Goal: Task Accomplishment & Management: Complete application form

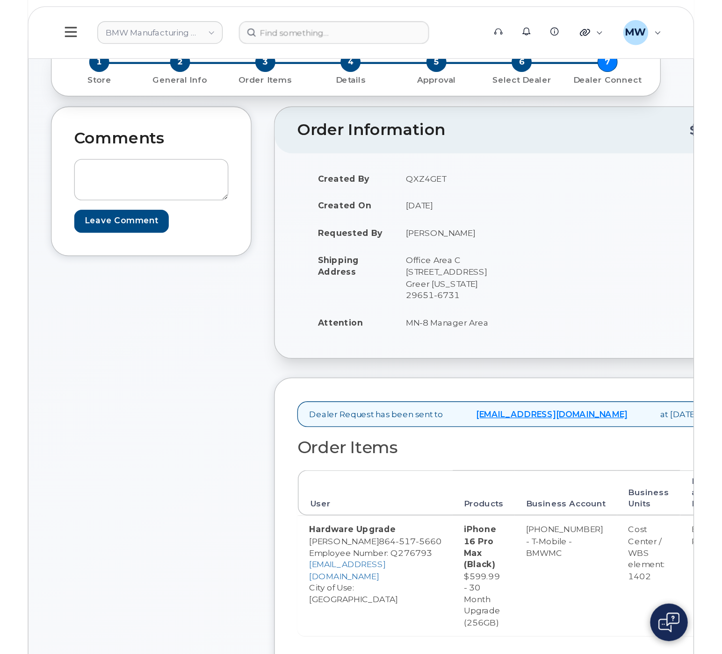
scroll to position [280, 0]
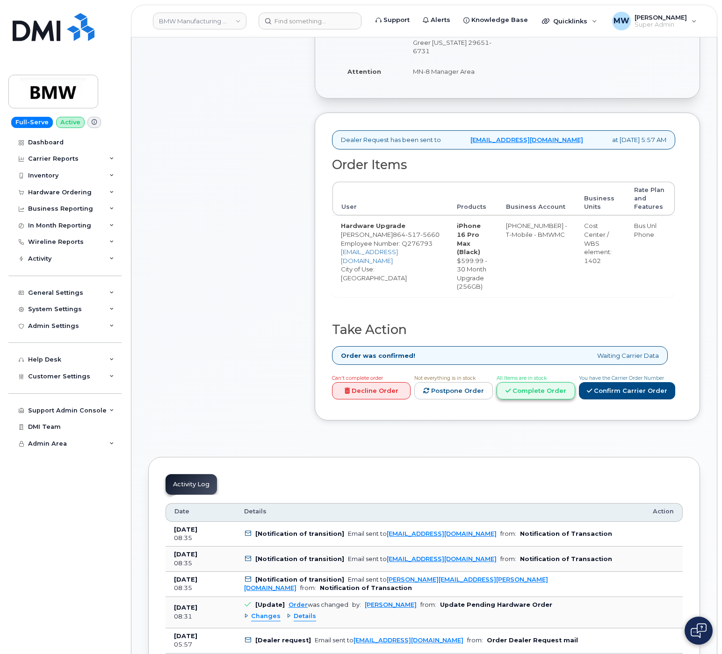
click at [506, 390] on link "Complete Order" at bounding box center [535, 390] width 79 height 17
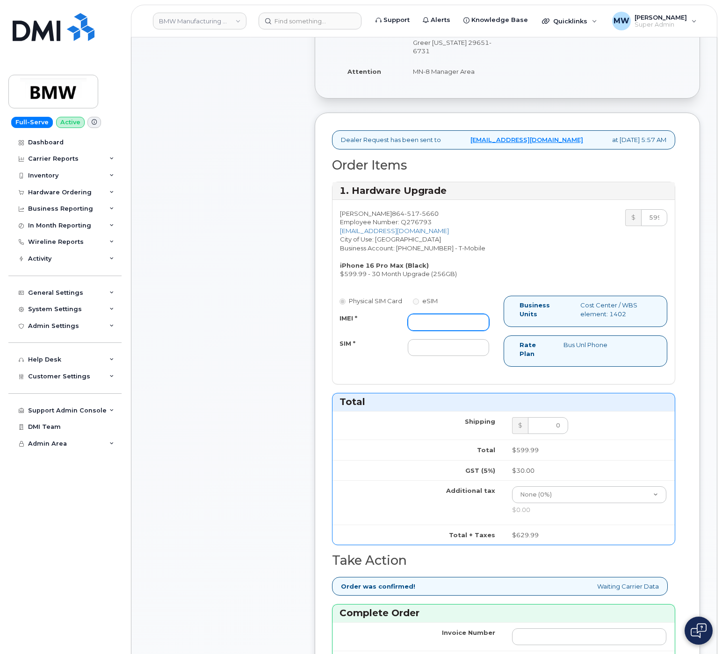
click at [424, 321] on input "IMEI *" at bounding box center [448, 322] width 81 height 17
paste input "358245526261887"
type input "358245526261887"
click at [422, 346] on input "SIM *" at bounding box center [448, 347] width 81 height 17
type input "NA"
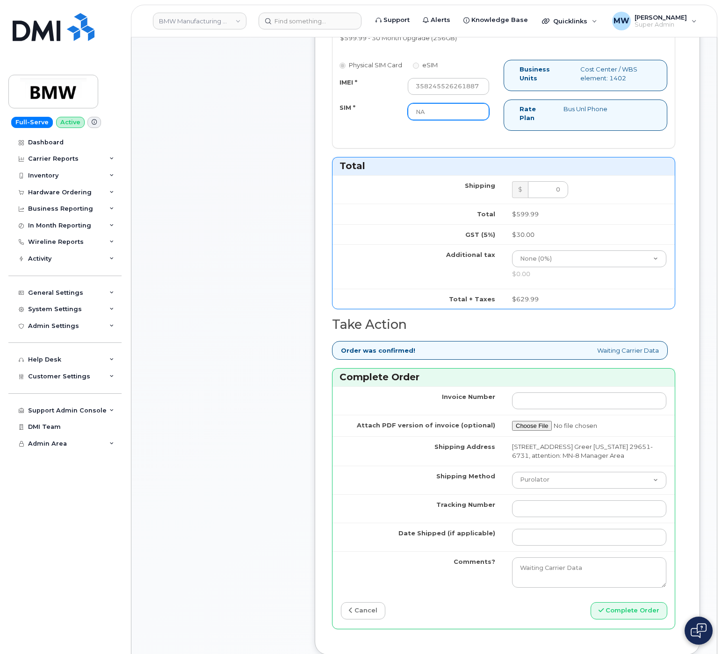
scroll to position [654, 0]
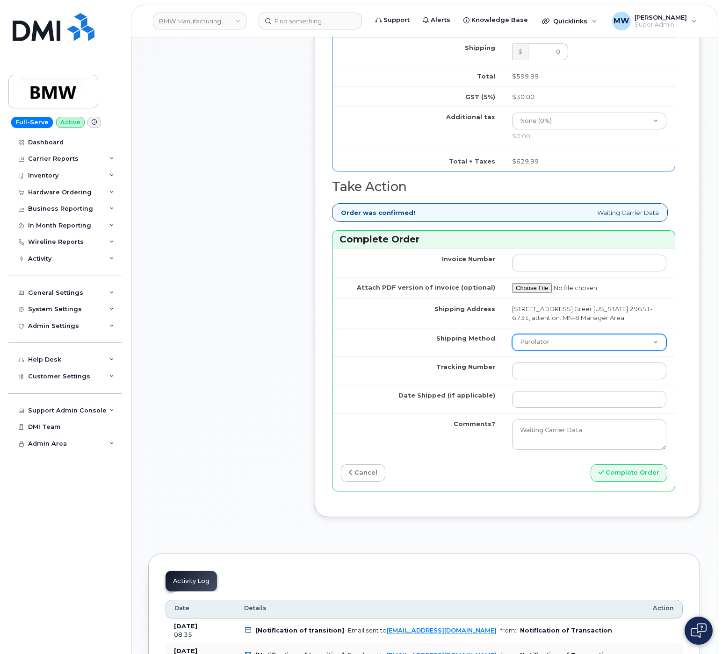
drag, startPoint x: 520, startPoint y: 361, endPoint x: 528, endPoint y: 367, distance: 10.0
click at [506, 351] on select "Purolator UPS FedEx Canada Post Courier Other Drop Off Pick Up" at bounding box center [589, 342] width 154 height 17
select select "UPS"
click at [506, 351] on select "Purolator UPS FedEx Canada Post Courier Other Drop Off Pick Up" at bounding box center [589, 342] width 154 height 17
click at [506, 385] on td at bounding box center [588, 371] width 171 height 29
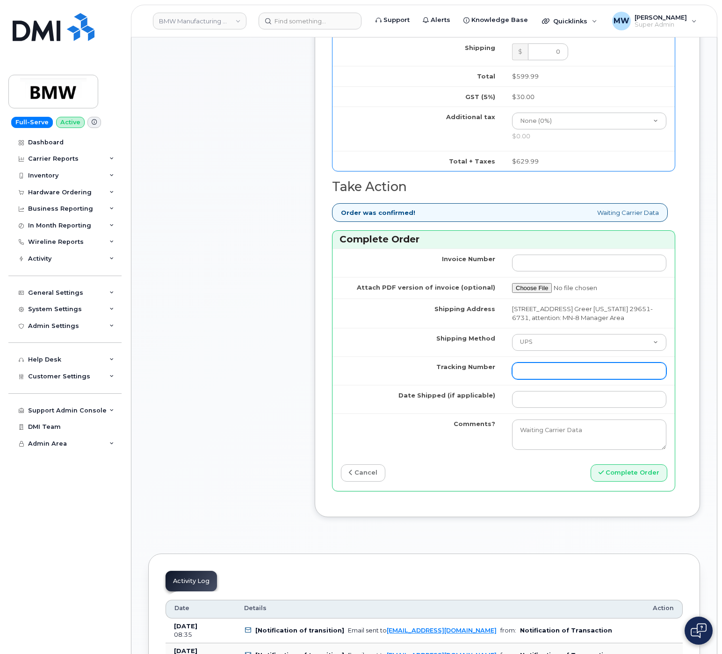
paste input "1Z3V891R2981322936"
type input "1Z3V891R2981322936"
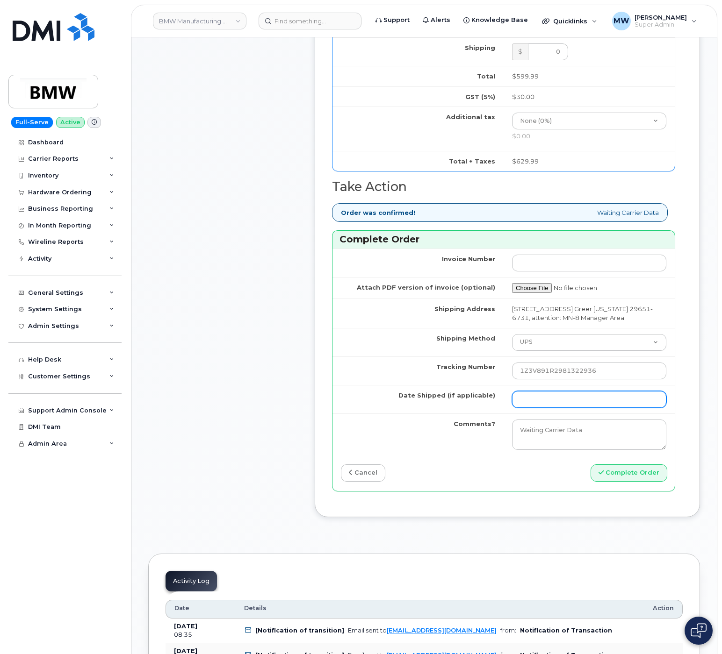
click at [506, 408] on input "Date Shipped (if applicable)" at bounding box center [589, 399] width 154 height 17
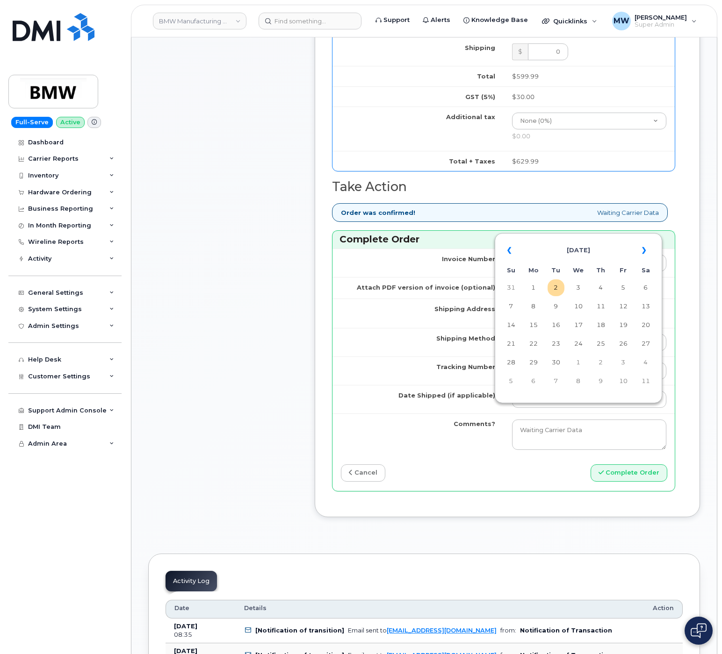
drag, startPoint x: 559, startPoint y: 289, endPoint x: 559, endPoint y: 295, distance: 5.6
click at [506, 289] on td "2" at bounding box center [555, 288] width 17 height 17
type input "[DATE]"
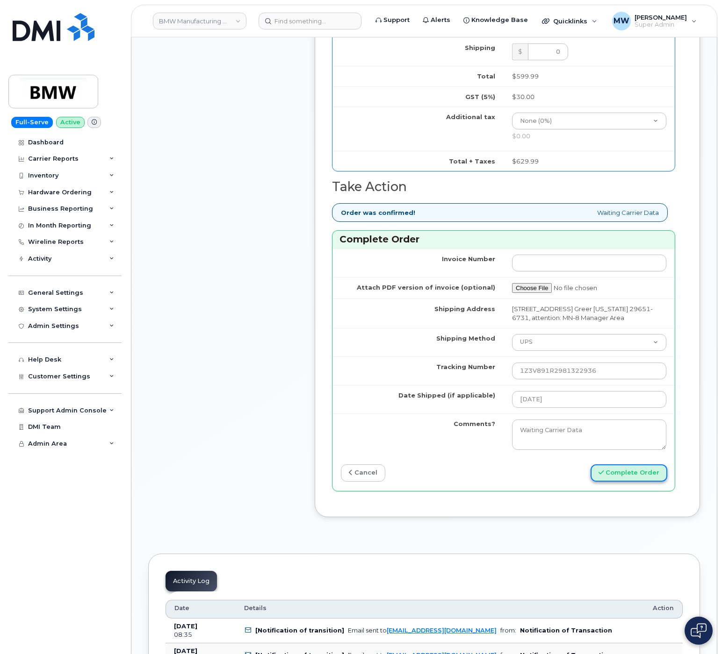
click at [506, 482] on button "Complete Order" at bounding box center [628, 473] width 77 height 17
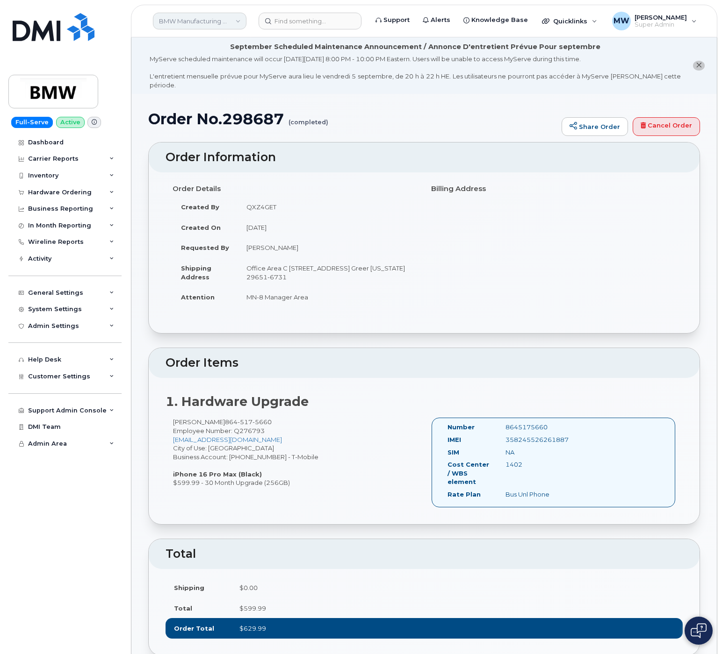
click at [230, 21] on link "BMW Manufacturing Co LLC" at bounding box center [199, 21] width 93 height 17
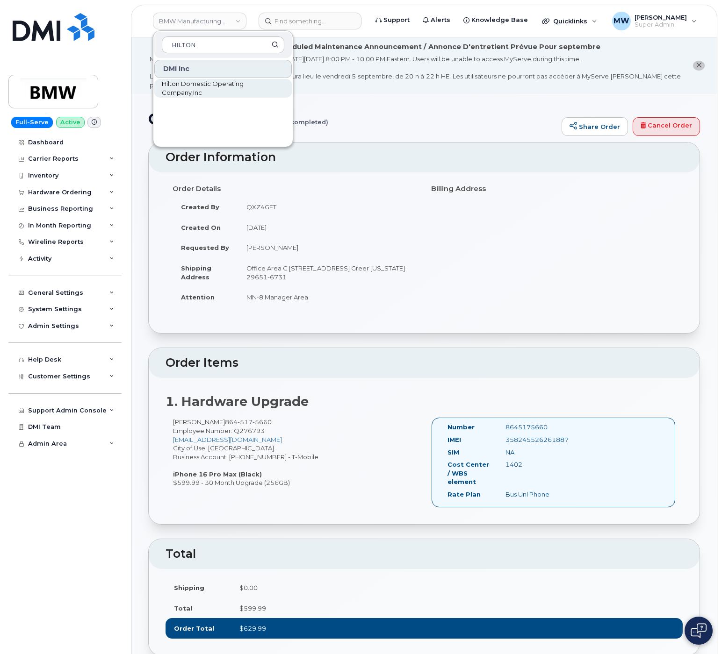
type input "HILTON"
click at [232, 87] on span "Hilton Domestic Operating Company Inc" at bounding box center [216, 88] width 108 height 18
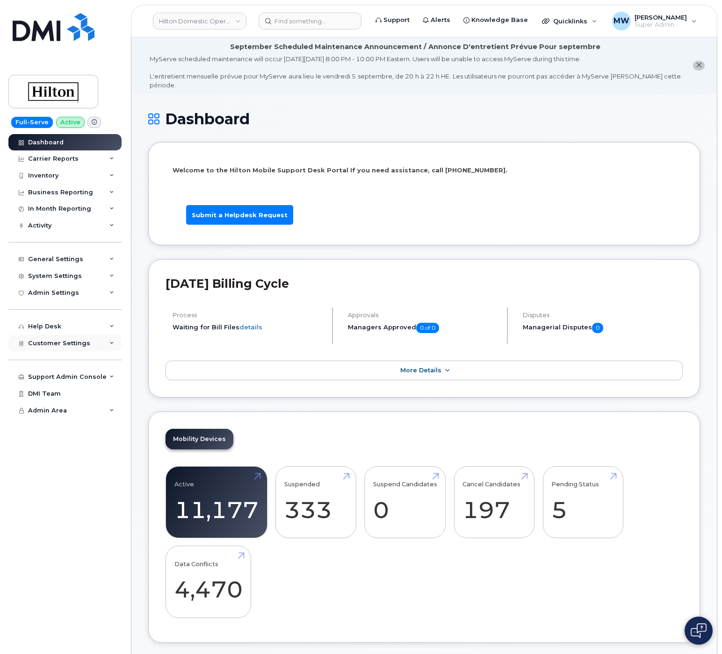
click at [52, 343] on span "Customer Settings" at bounding box center [59, 343] width 62 height 7
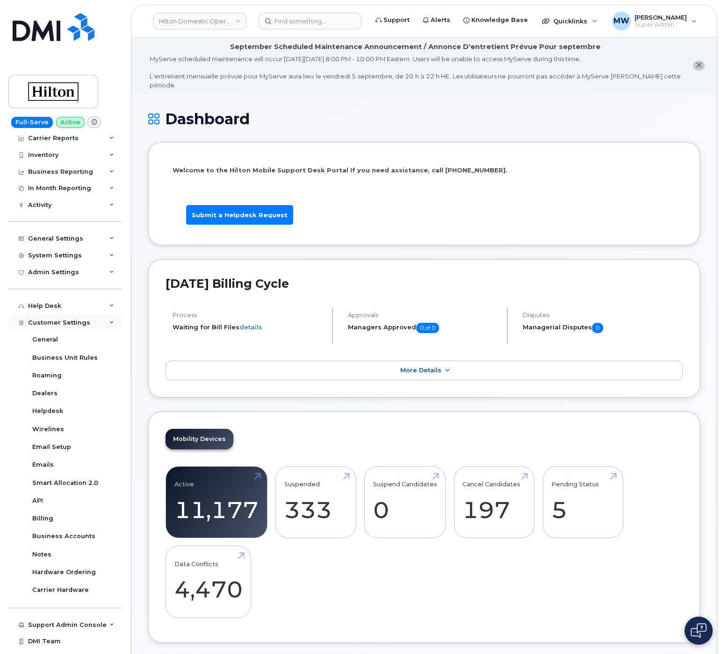
scroll to position [33, 0]
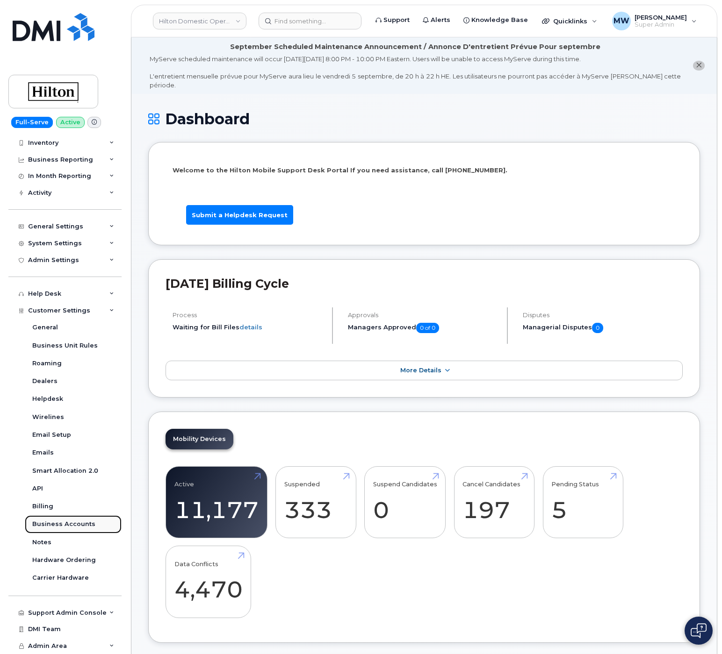
click at [63, 528] on div "Business Accounts" at bounding box center [63, 524] width 63 height 8
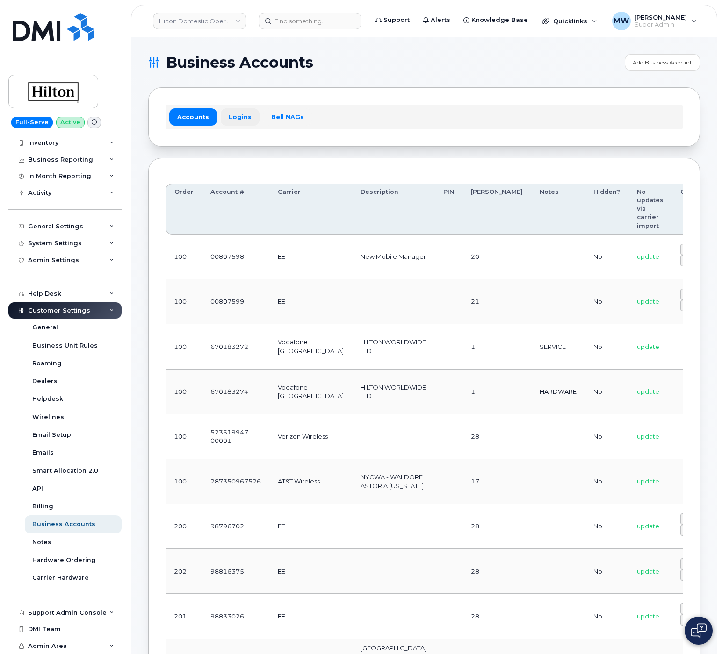
click at [228, 118] on link "Logins" at bounding box center [240, 116] width 39 height 17
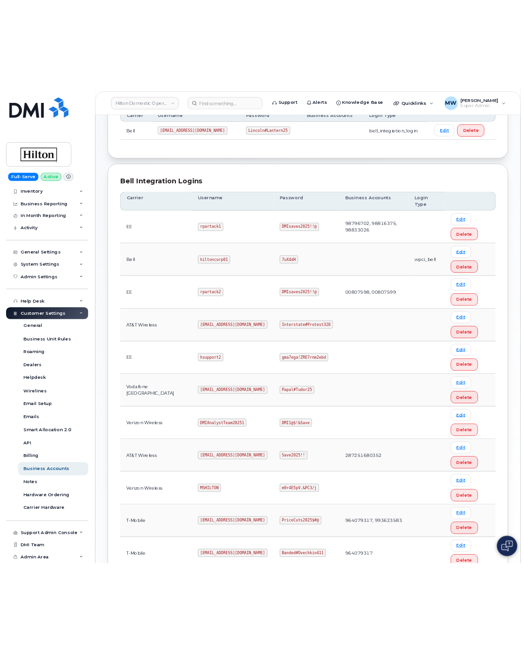
scroll to position [187, 0]
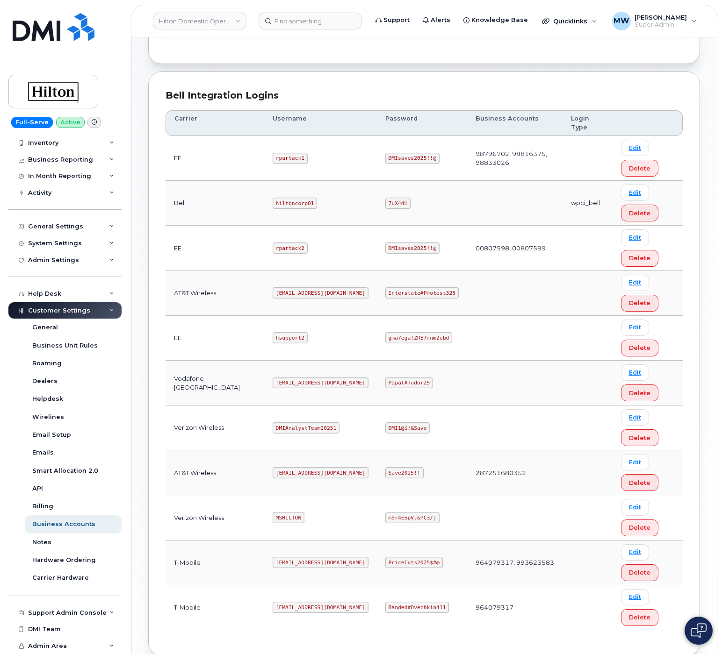
click at [285, 299] on code "ms-hilton@dminc.com" at bounding box center [321, 292] width 96 height 11
copy code "ms-hilton@dminc.com"
click at [275, 299] on code "ms-hilton@dminc.com" at bounding box center [321, 292] width 96 height 11
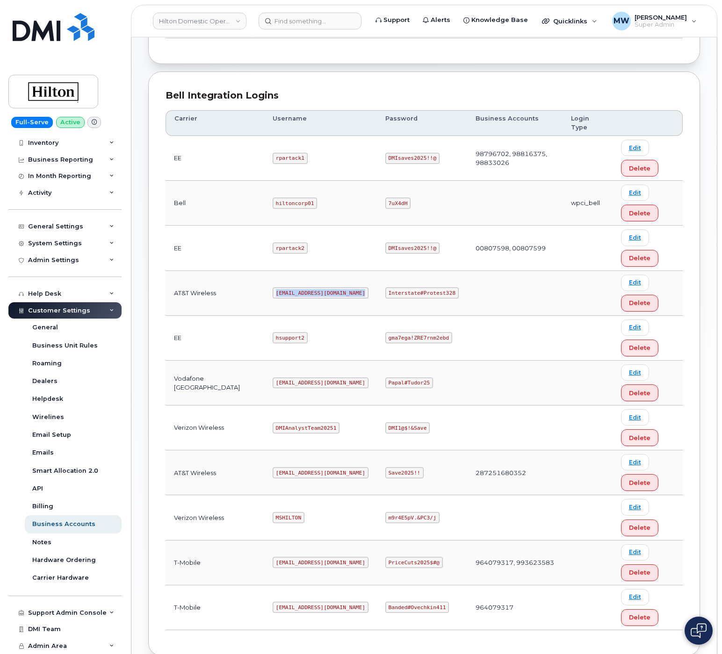
click at [275, 299] on code "ms-hilton@dminc.com" at bounding box center [321, 292] width 96 height 11
copy code "ms-hilton@dminc.com"
click at [411, 294] on code "Interstate#Protest328" at bounding box center [421, 292] width 73 height 11
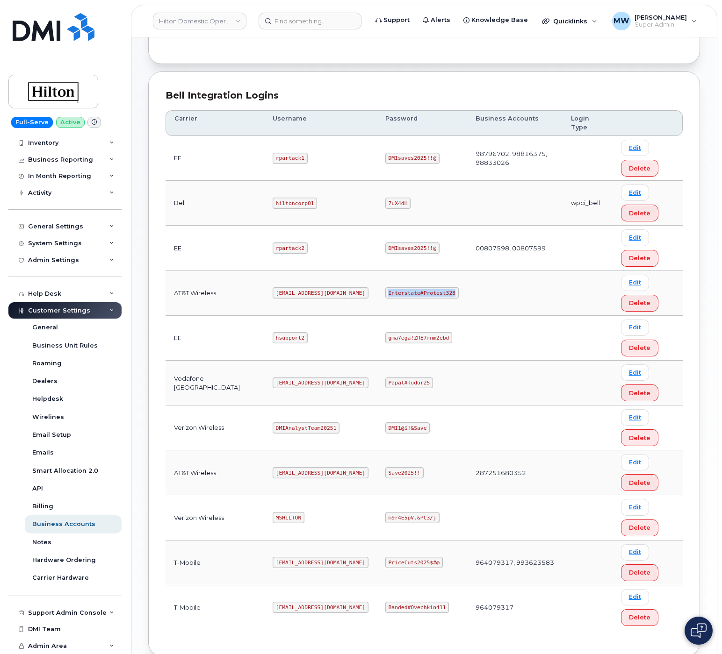
click at [411, 294] on code "Interstate#Protest328" at bounding box center [421, 292] width 73 height 11
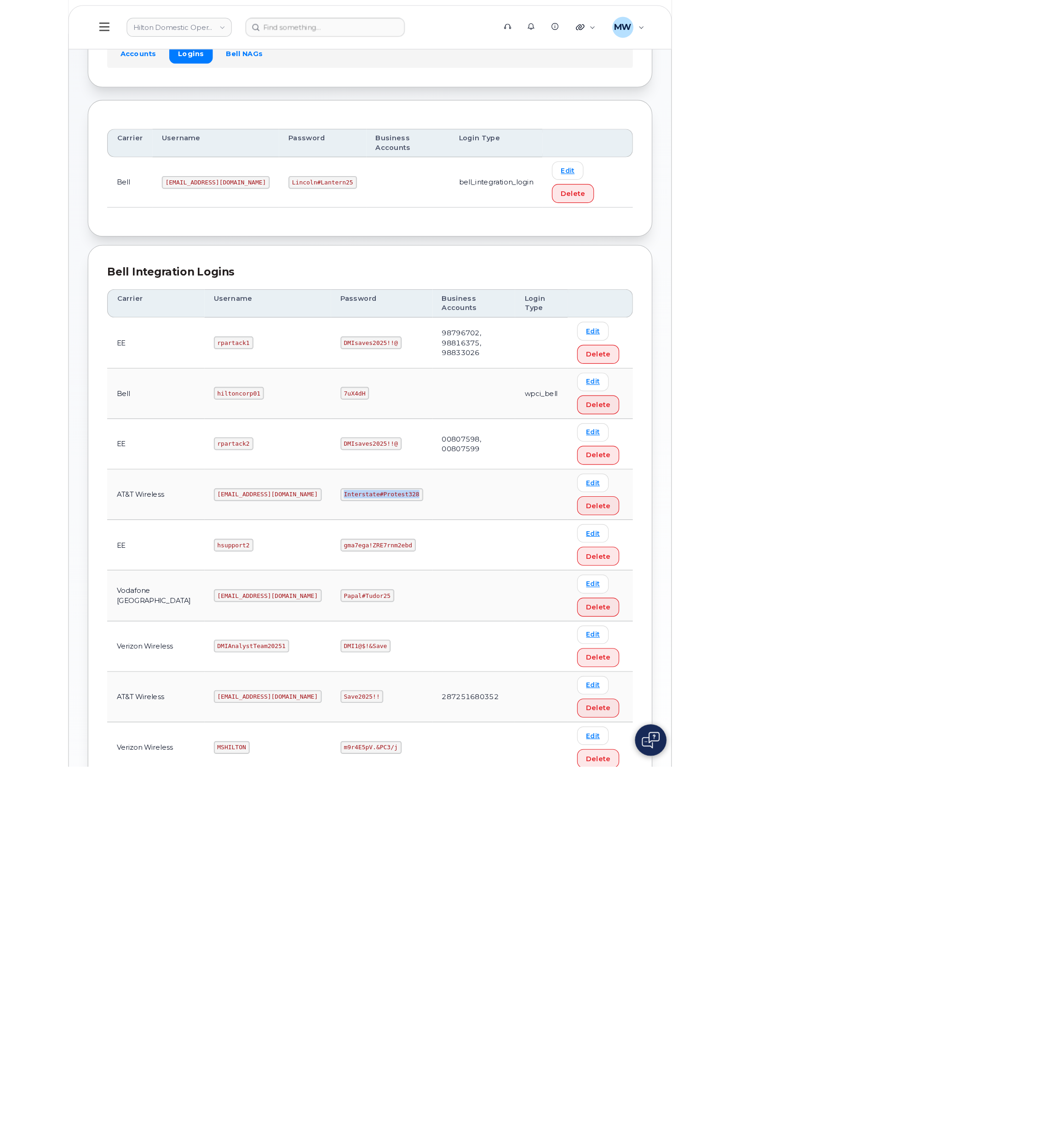
scroll to position [6, 0]
